Goal: Task Accomplishment & Management: Use online tool/utility

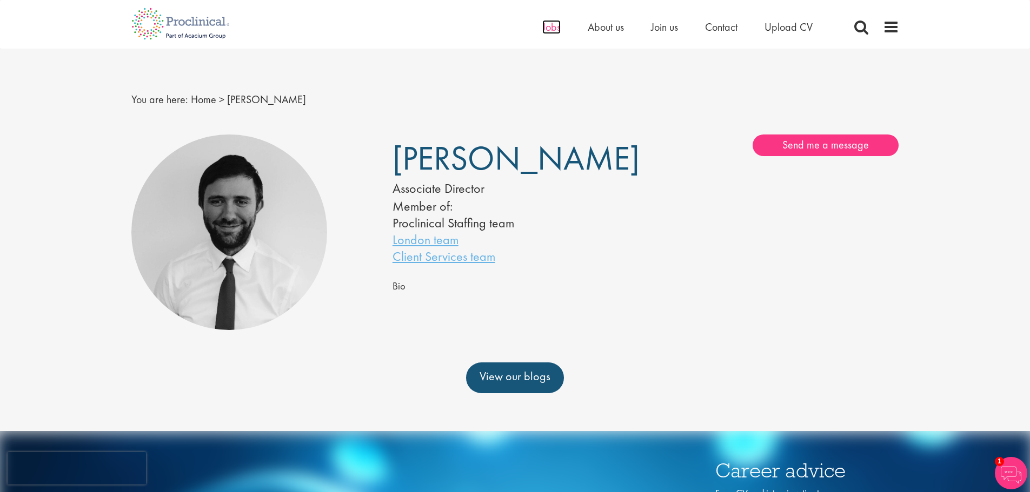
click at [548, 24] on span "Jobs" at bounding box center [551, 27] width 18 height 14
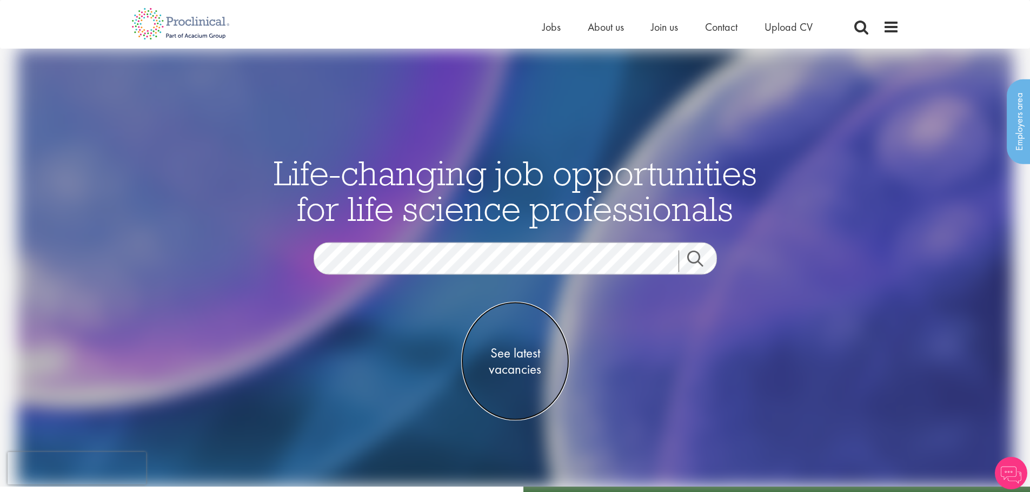
click at [523, 353] on span "See latest vacancies" at bounding box center [515, 361] width 108 height 32
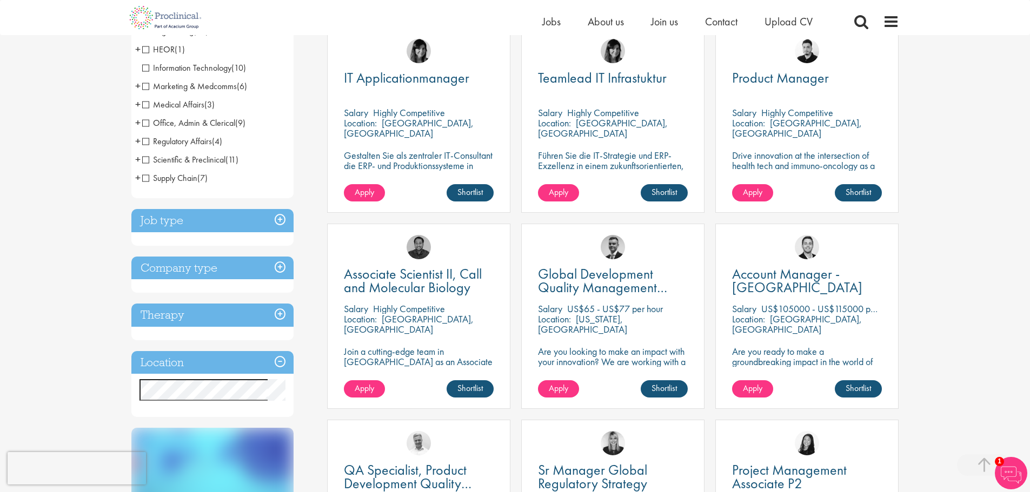
scroll to position [238, 0]
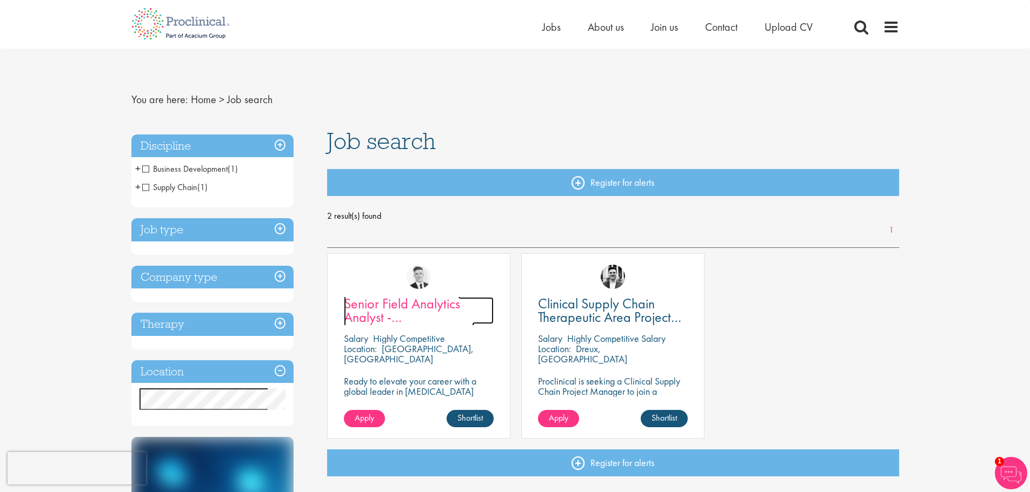
click at [443, 305] on span "Senior Field Analytics Analyst - France and Spain" at bounding box center [409, 331] width 130 height 72
